Goal: Find specific page/section: Find specific page/section

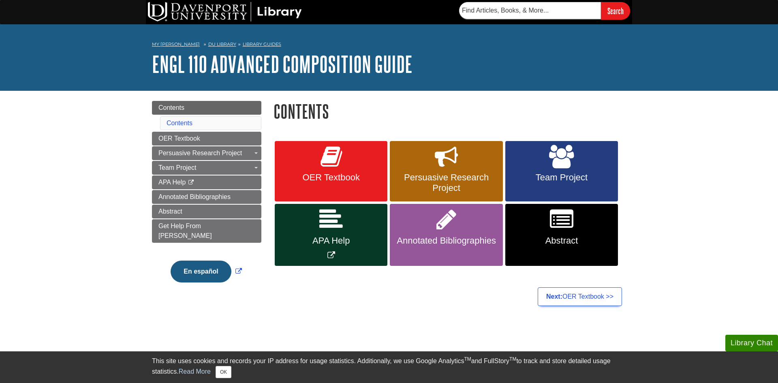
click at [223, 49] on nav "My [PERSON_NAME][GEOGRAPHIC_DATA] Library Guides ENGL 110 Advanced Composition …" at bounding box center [389, 45] width 474 height 13
click at [220, 45] on link "DU Library" at bounding box center [222, 44] width 28 height 6
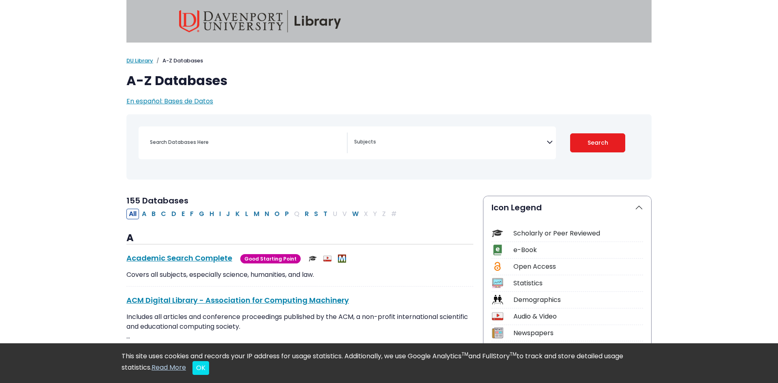
click at [122, 133] on div "Toggle search filters navigation [MEDICAL_DATA] Guide" at bounding box center [389, 152] width 535 height 77
click at [289, 215] on button "P" at bounding box center [287, 214] width 9 height 11
select select "Database Subject Filter"
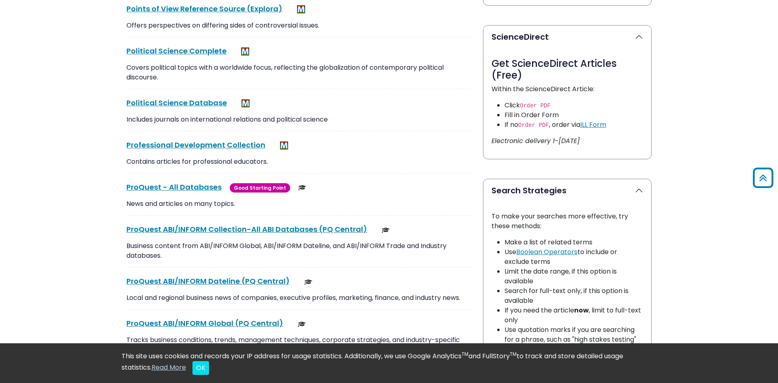
scroll to position [415, 0]
click at [144, 188] on link "ProQuest - All Databases This link opens in a new window" at bounding box center [173, 187] width 95 height 10
